Goal: Task Accomplishment & Management: Manage account settings

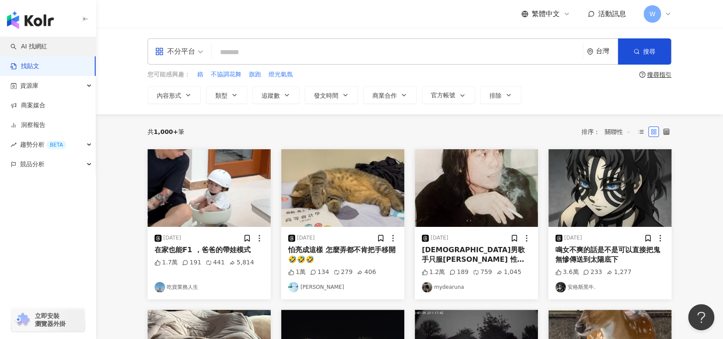
click at [47, 48] on link "AI 找網紅" at bounding box center [28, 46] width 37 height 9
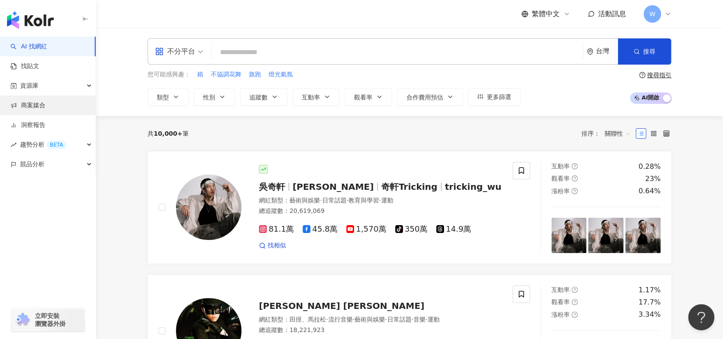
click at [45, 103] on link "商案媒合" at bounding box center [27, 105] width 35 height 9
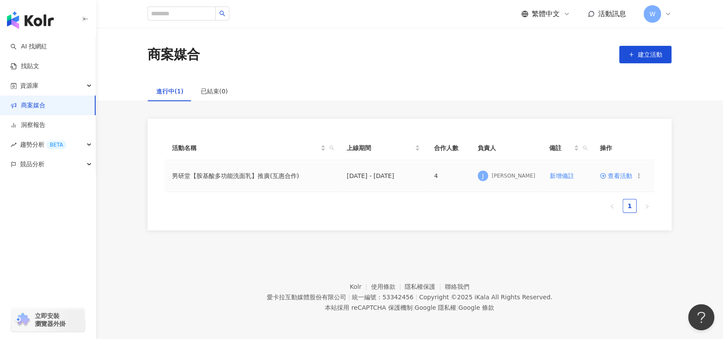
click at [620, 175] on span "查看活動" at bounding box center [616, 176] width 32 height 6
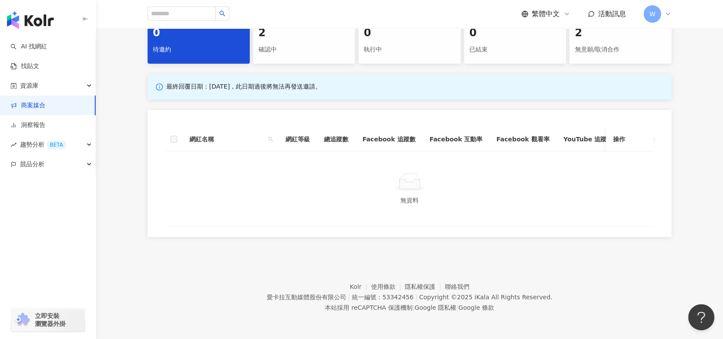
click at [297, 49] on div "確認中" at bounding box center [305, 49] width 92 height 15
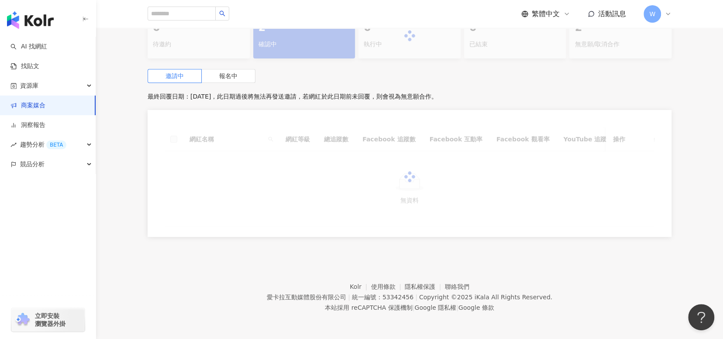
scroll to position [192, 0]
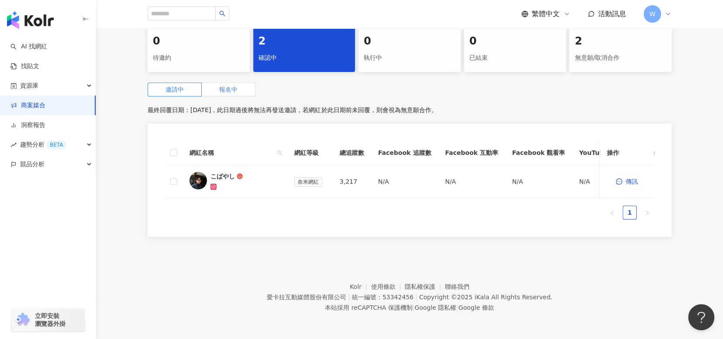
click at [239, 89] on label "報名中" at bounding box center [229, 90] width 54 height 14
click at [176, 86] on span "邀請中" at bounding box center [175, 89] width 18 height 7
